Goal: Task Accomplishment & Management: Use online tool/utility

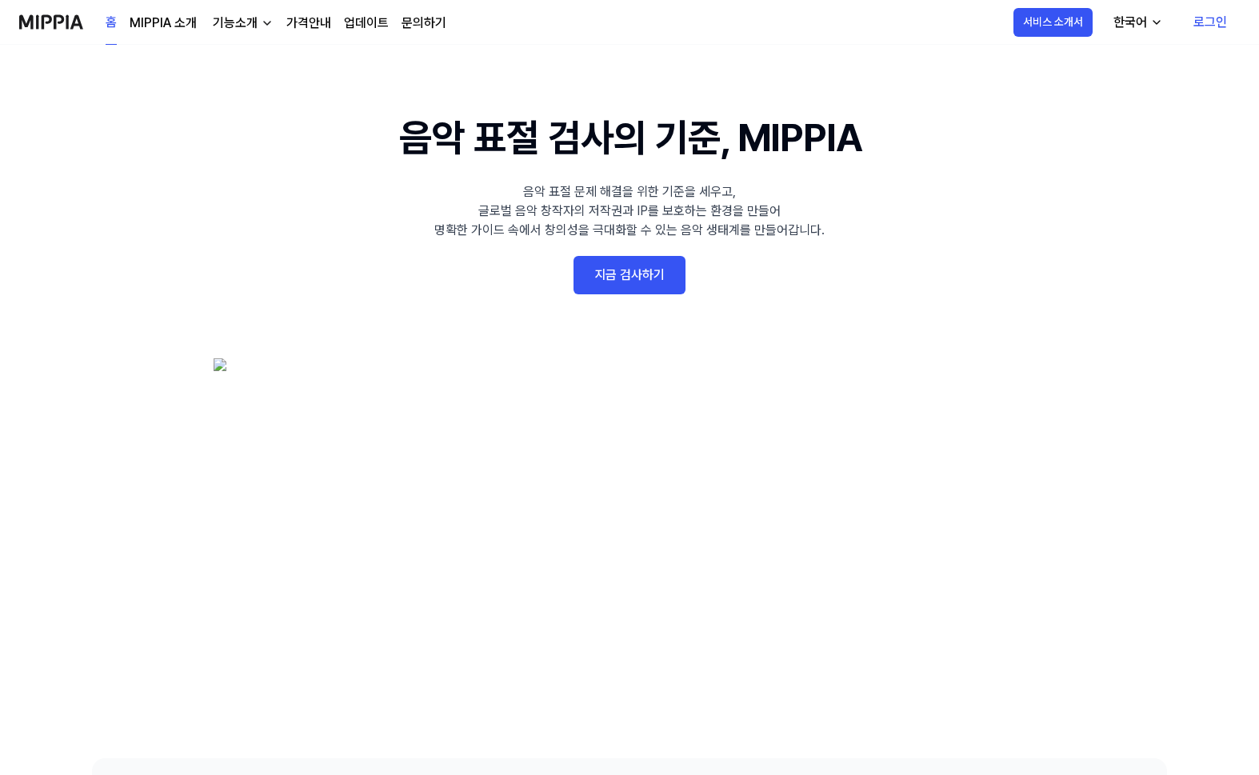
click at [1205, 22] on link "로그인" at bounding box center [1210, 22] width 59 height 45
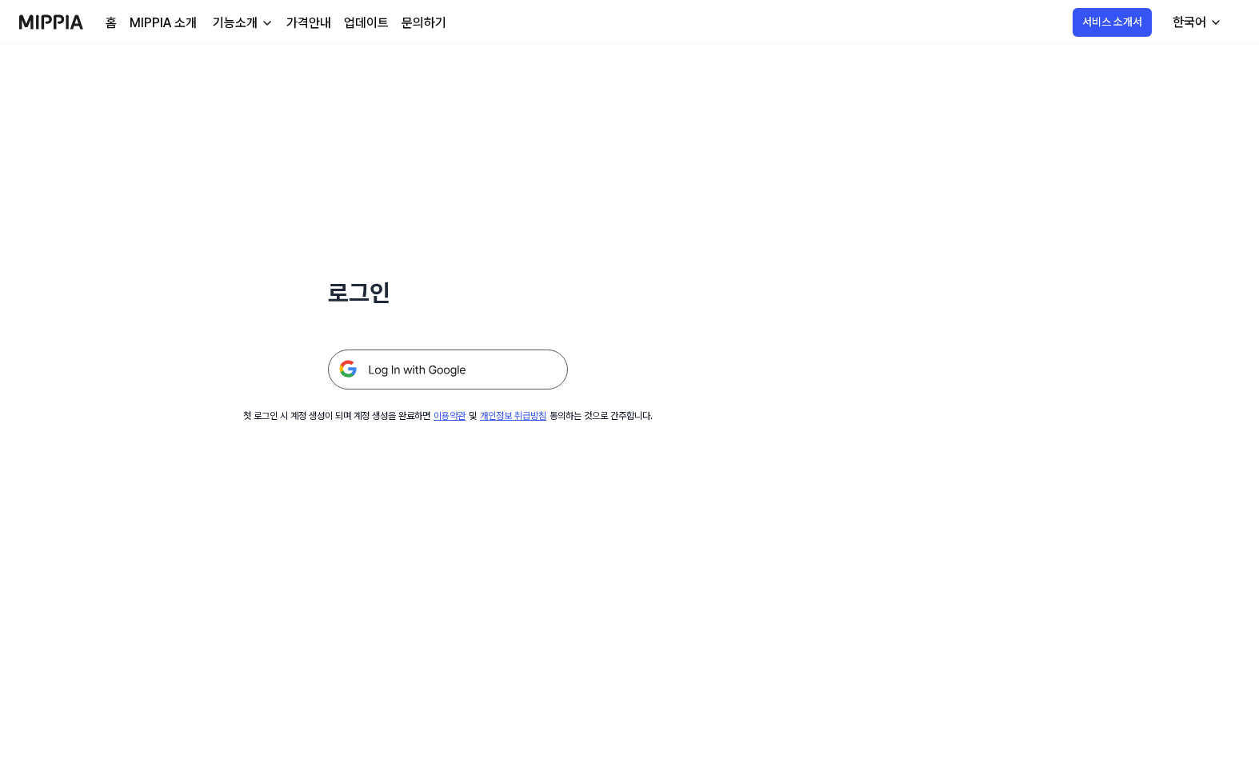
click at [441, 362] on img at bounding box center [448, 370] width 240 height 40
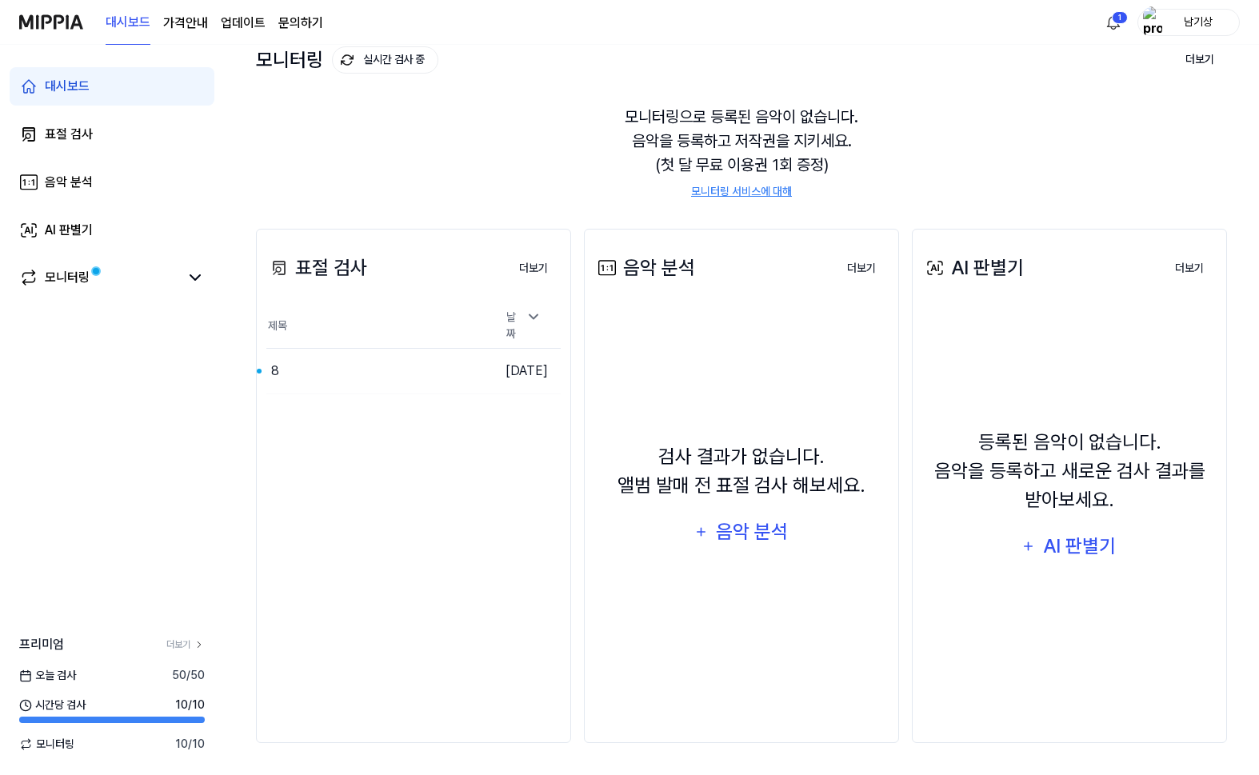
scroll to position [99, 0]
click at [110, 278] on link "모니터링" at bounding box center [99, 277] width 160 height 19
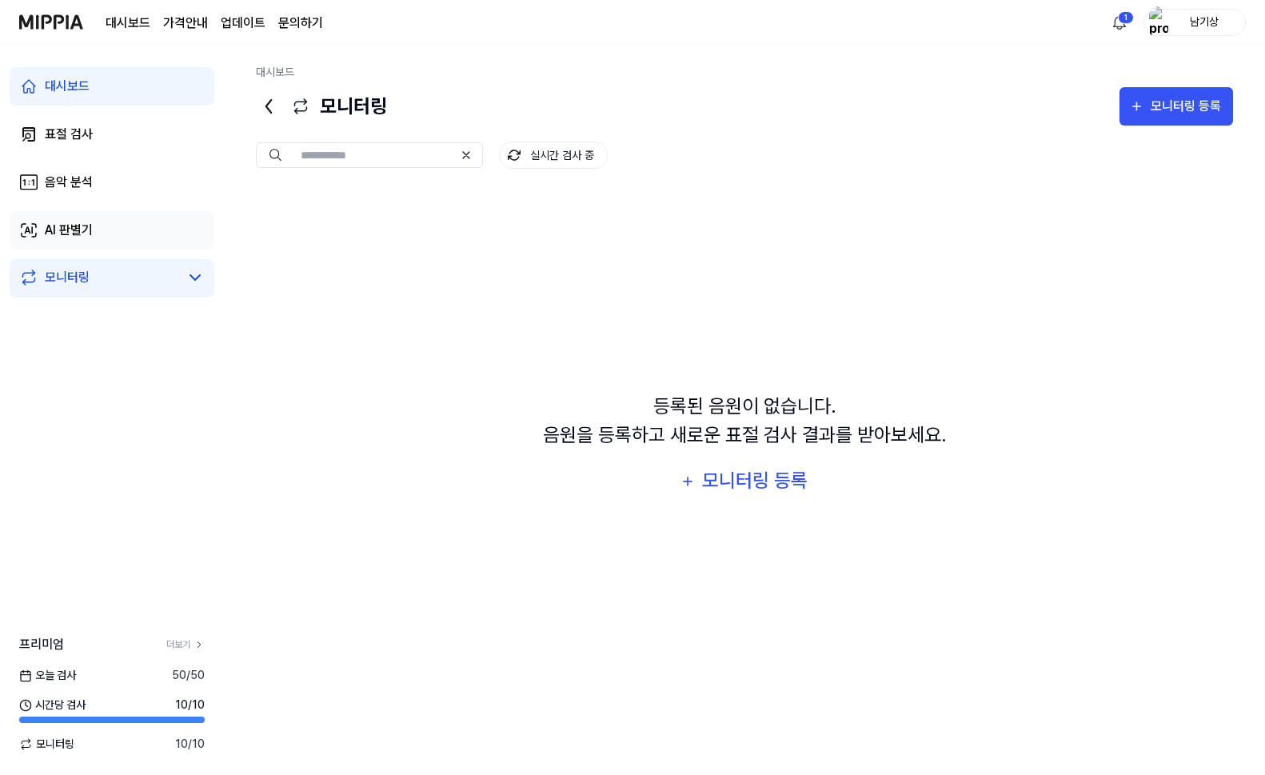
click at [117, 234] on link "AI 판별기" at bounding box center [112, 230] width 205 height 38
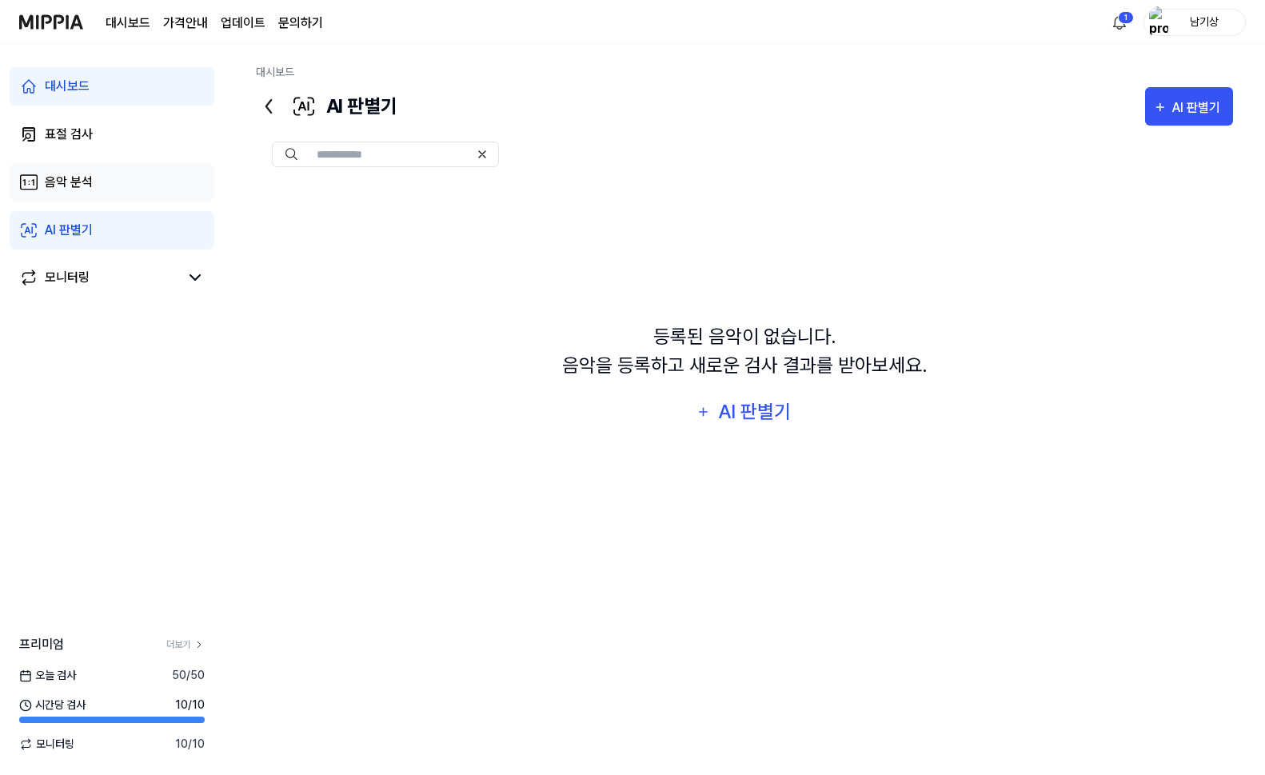
click at [96, 177] on link "음악 분석" at bounding box center [112, 182] width 205 height 38
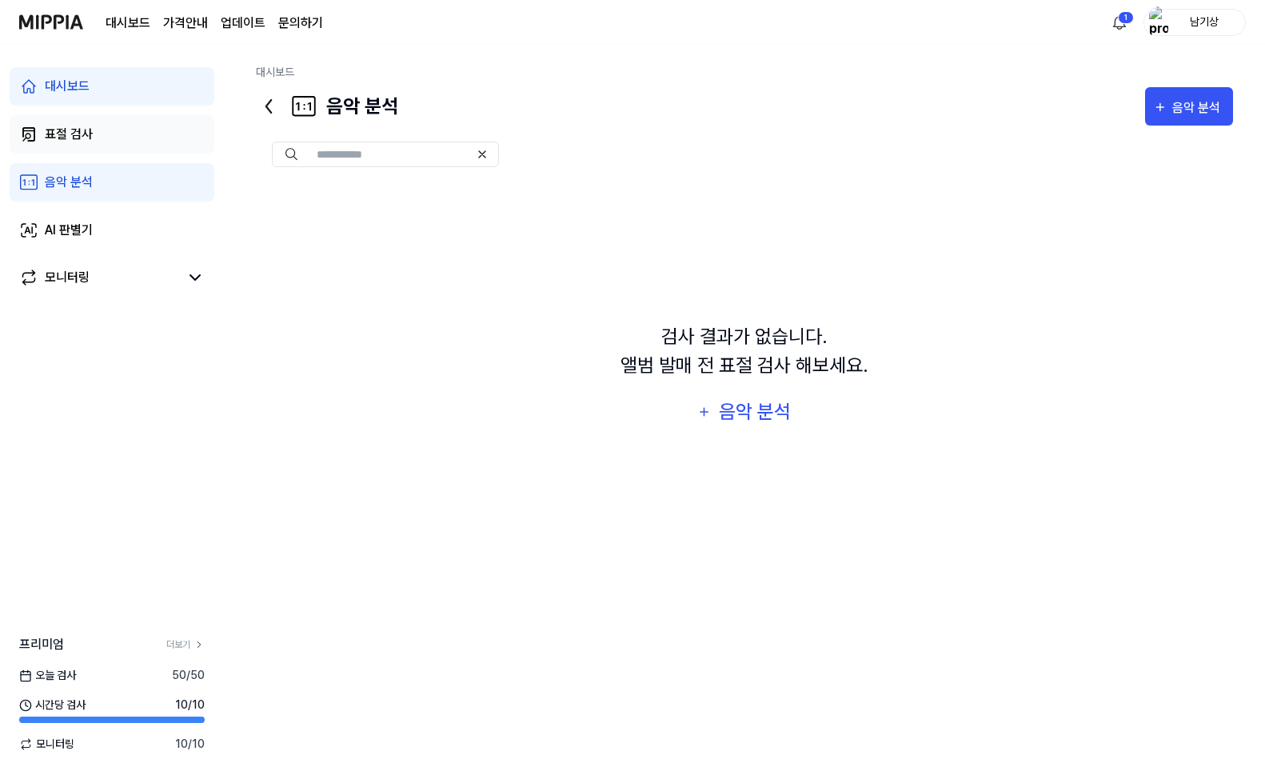
click at [103, 138] on link "표절 검사" at bounding box center [112, 134] width 205 height 38
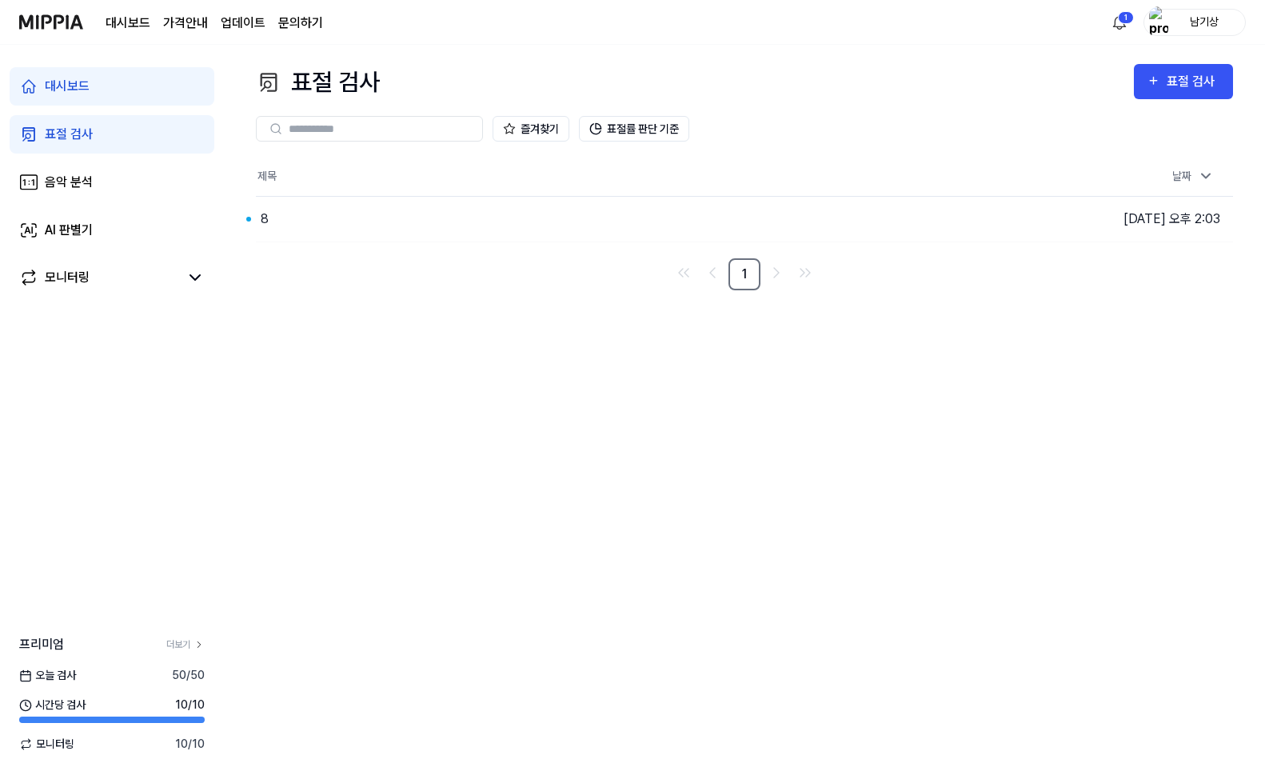
click at [91, 92] on link "대시보드" at bounding box center [112, 86] width 205 height 38
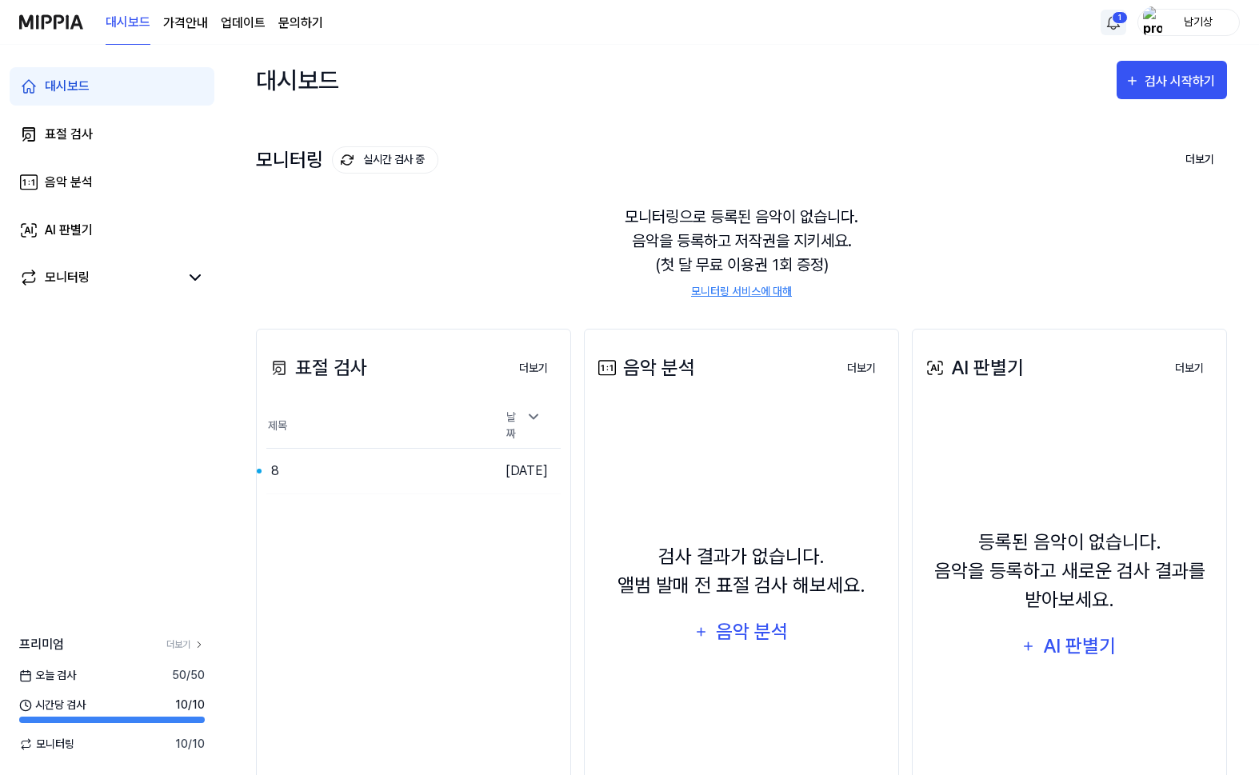
click at [1109, 22] on html "대시보드 가격안내 업데이트 문의하기 1 남기상 대시보드 표절 검사 음악 분석 AI 판별기 모니터링 프리미엄 더보기 [DATE] 검사 50 / …" at bounding box center [629, 387] width 1259 height 775
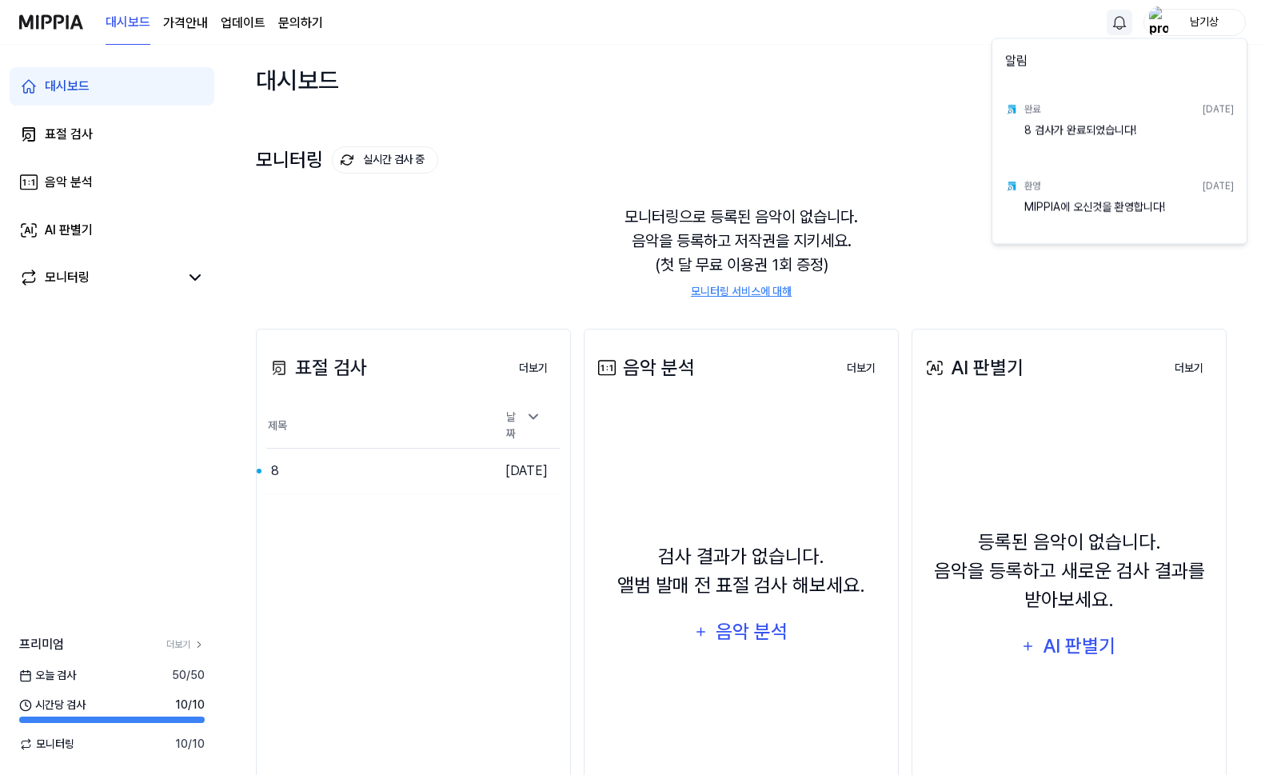
click at [1075, 128] on div "8 검사가 완료되었습니다!" at bounding box center [1130, 138] width 210 height 32
click at [1058, 140] on div "8 검사가 완료되었습니다!" at bounding box center [1130, 138] width 210 height 32
click at [1038, 211] on div "MIPPIA에 오신것을 환영합니다!" at bounding box center [1130, 215] width 210 height 32
click at [1201, 17] on html "대시보드 가격안내 업데이트 문의하기 남기상 대시보드 표절 검사 음악 분석 AI 판별기 모니터링 프리미엄 더보기 [DATE] 검사 50 / 50…" at bounding box center [632, 387] width 1265 height 775
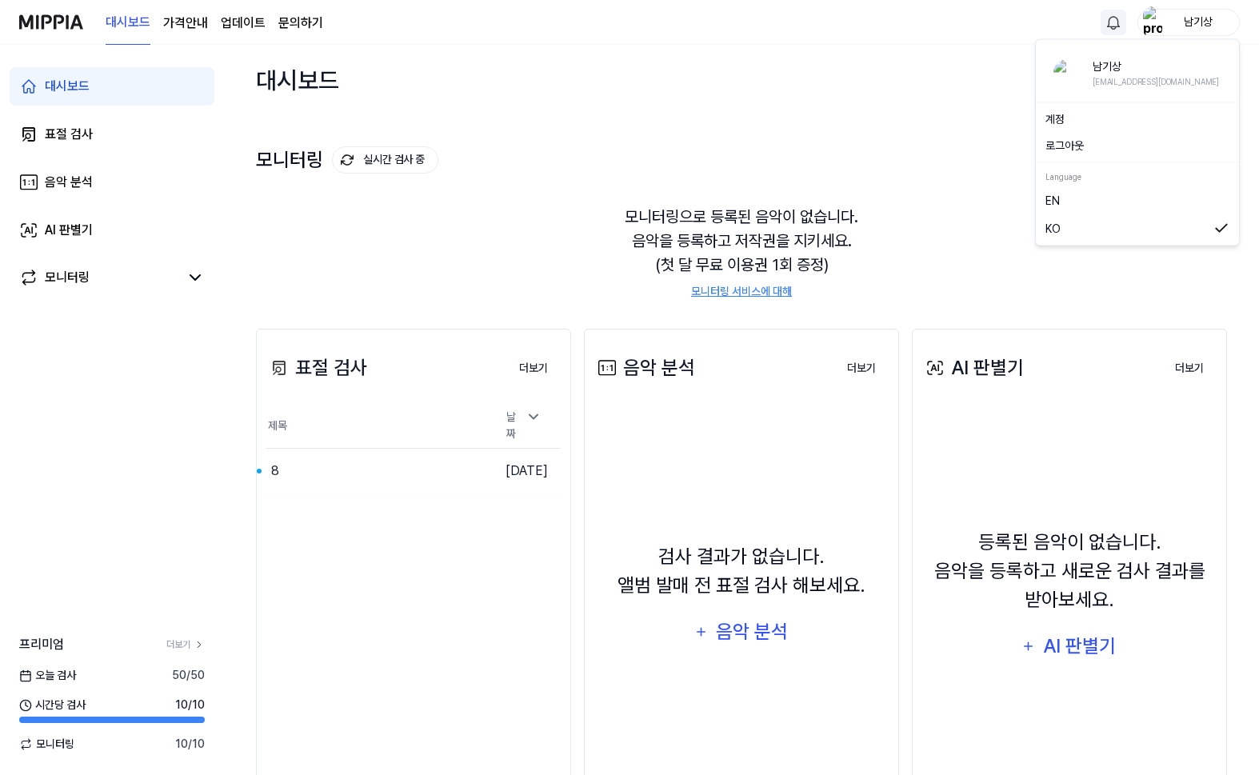
click at [1199, 20] on div "남기상" at bounding box center [1198, 22] width 62 height 18
click at [605, 106] on div "대시보드 검사 시작하기" at bounding box center [741, 80] width 971 height 70
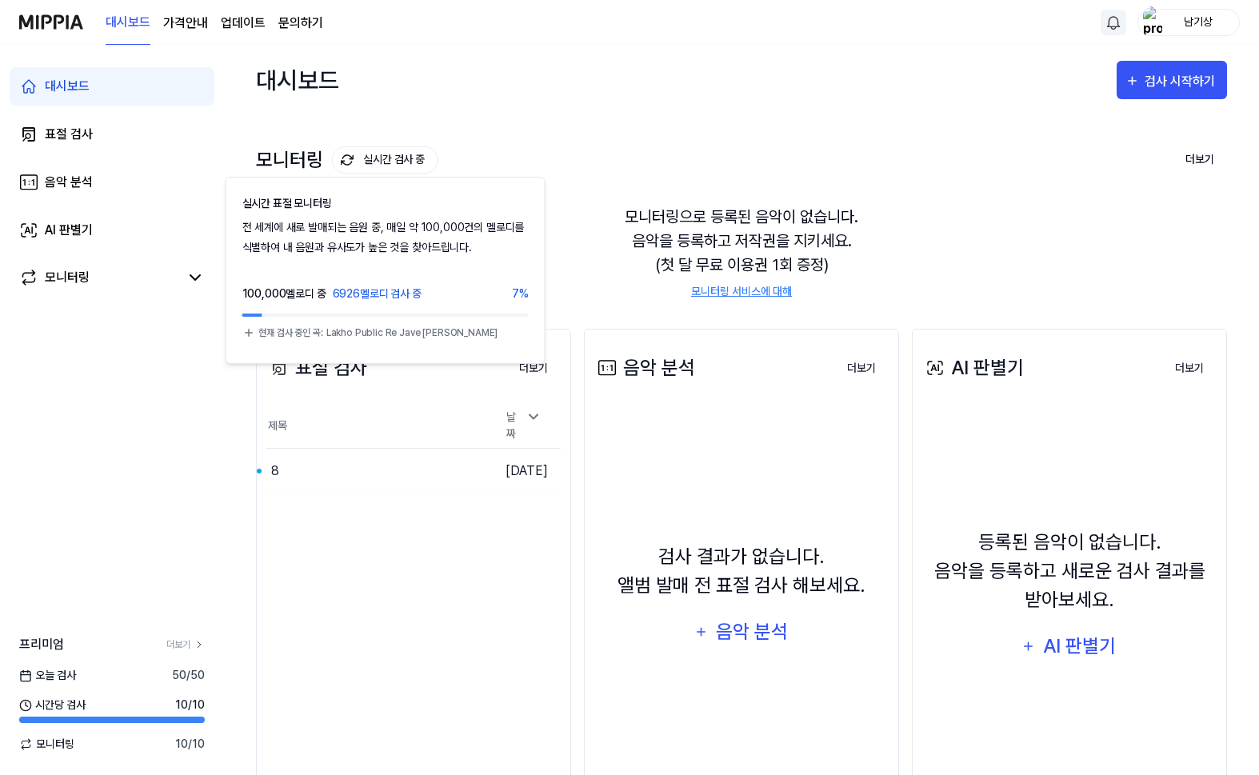
click at [403, 165] on button "실시간 검사 중" at bounding box center [385, 159] width 106 height 27
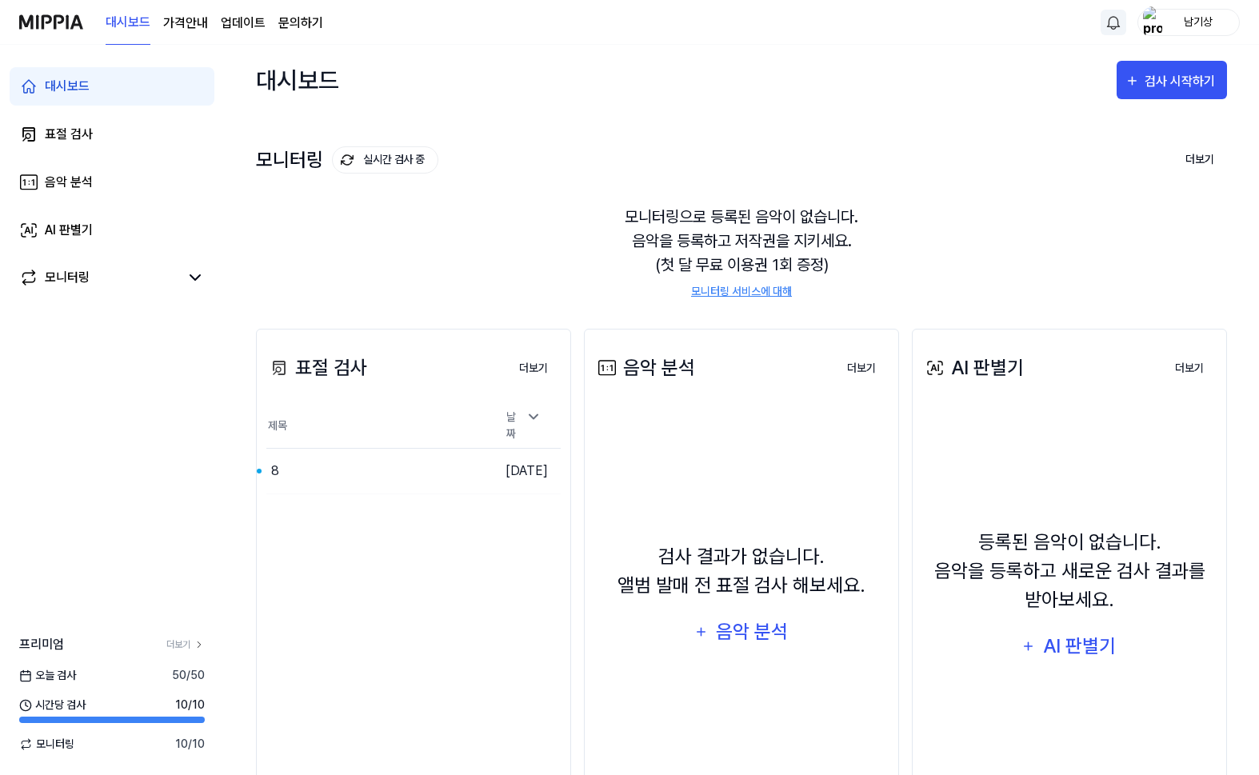
click at [403, 165] on button "실시간 검사 중" at bounding box center [385, 159] width 106 height 27
click at [193, 26] on 버튼 "가격안내" at bounding box center [185, 23] width 45 height 19
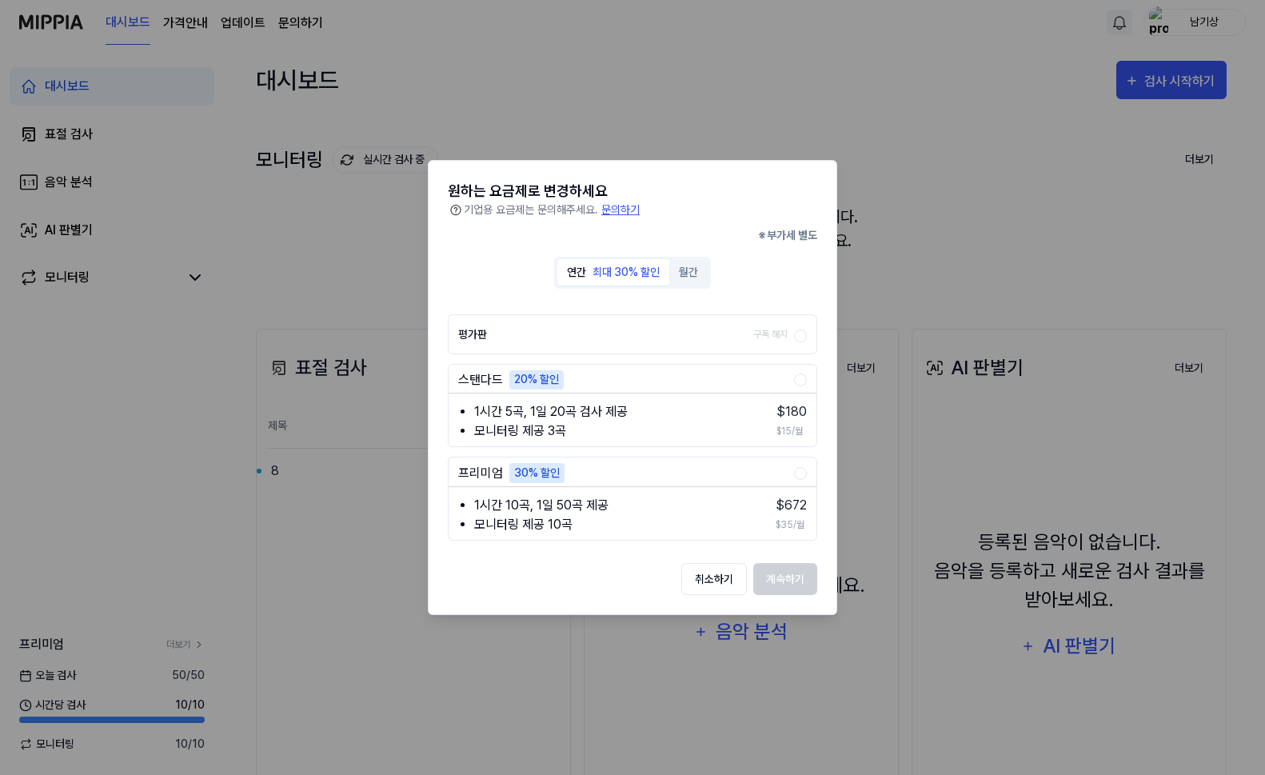
click at [921, 142] on div at bounding box center [632, 387] width 1265 height 775
click at [366, 258] on div at bounding box center [632, 387] width 1265 height 775
